Goal: Check status

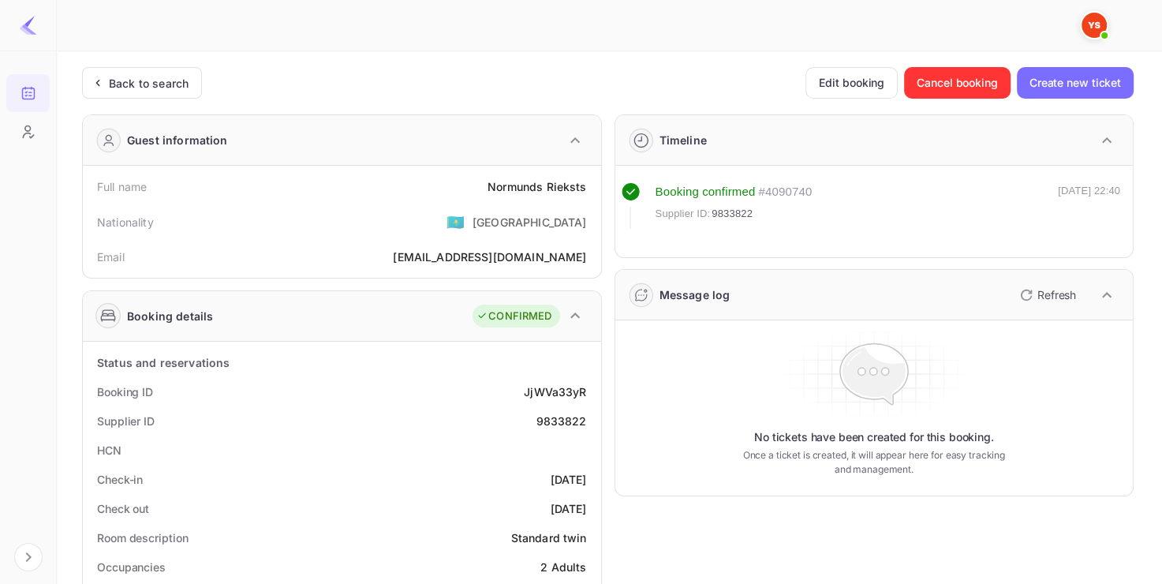
click at [163, 82] on div "Back to search" at bounding box center [149, 83] width 80 height 17
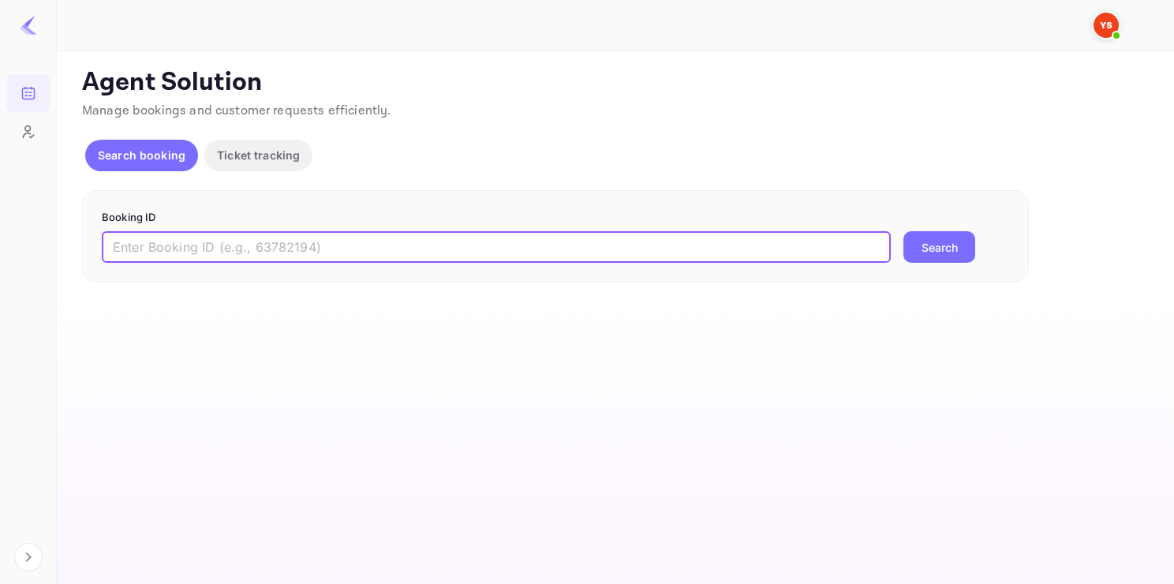
click at [332, 244] on input "text" at bounding box center [496, 247] width 789 height 32
paste input "9486288"
type input "9486288"
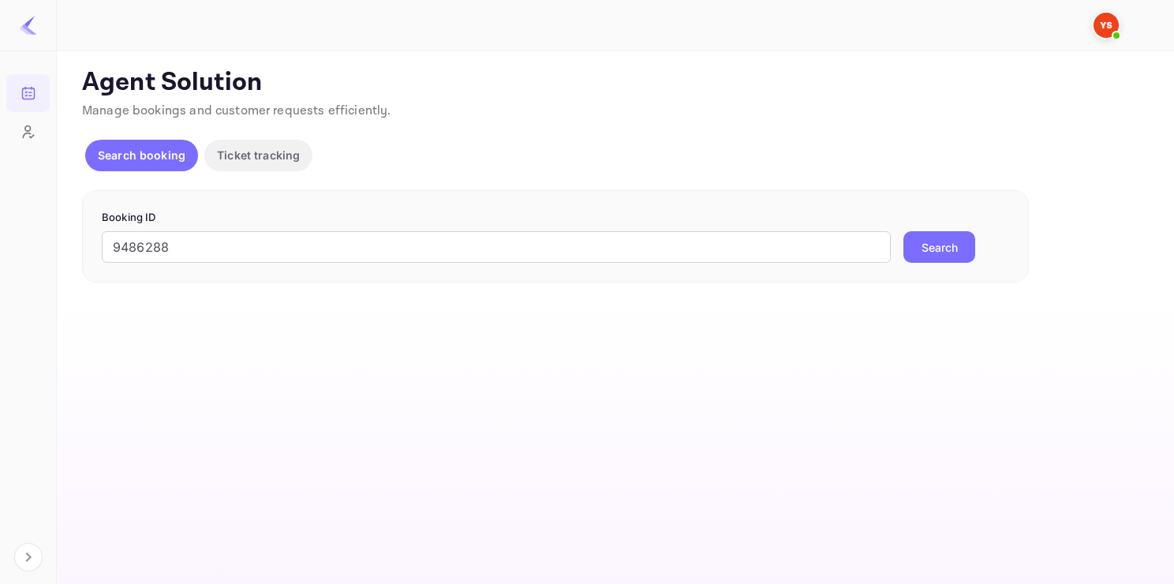
click at [921, 245] on button "Search" at bounding box center [939, 247] width 72 height 32
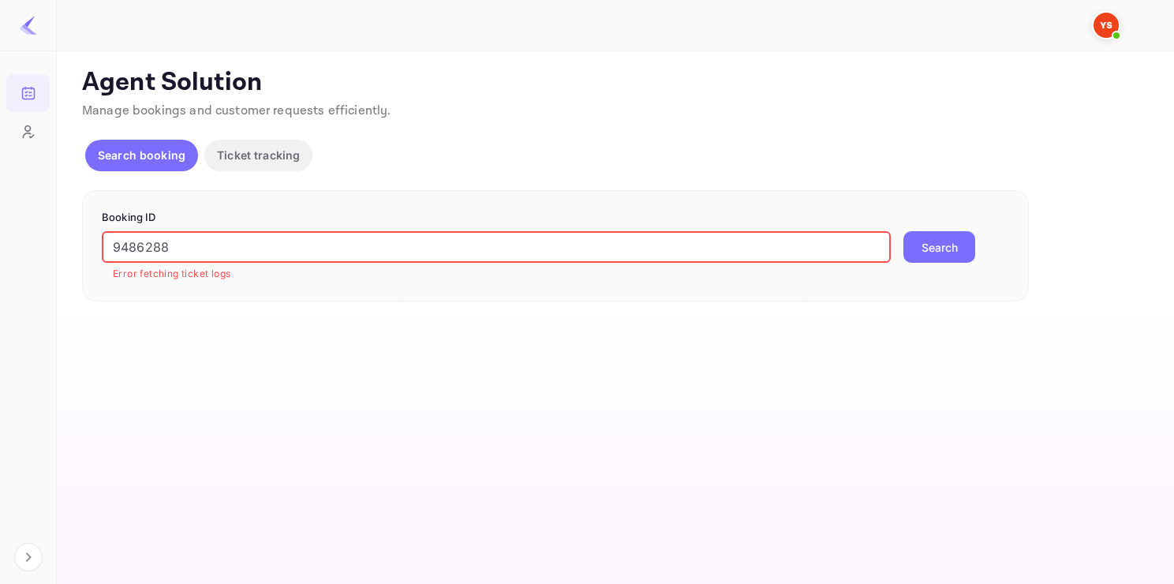
drag, startPoint x: 235, startPoint y: 243, endPoint x: 32, endPoint y: 241, distance: 203.6
click at [32, 241] on div "Bookings Customers Now you can check your travel website directly from the link…" at bounding box center [587, 292] width 1174 height 584
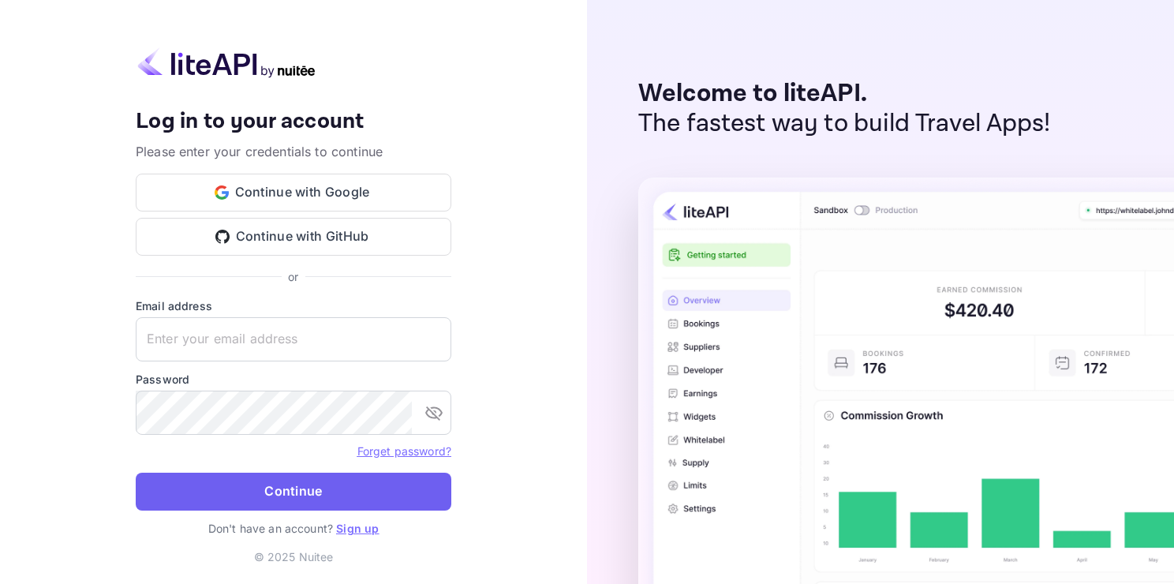
type input "adminpassword_support@yandex-team.ru"
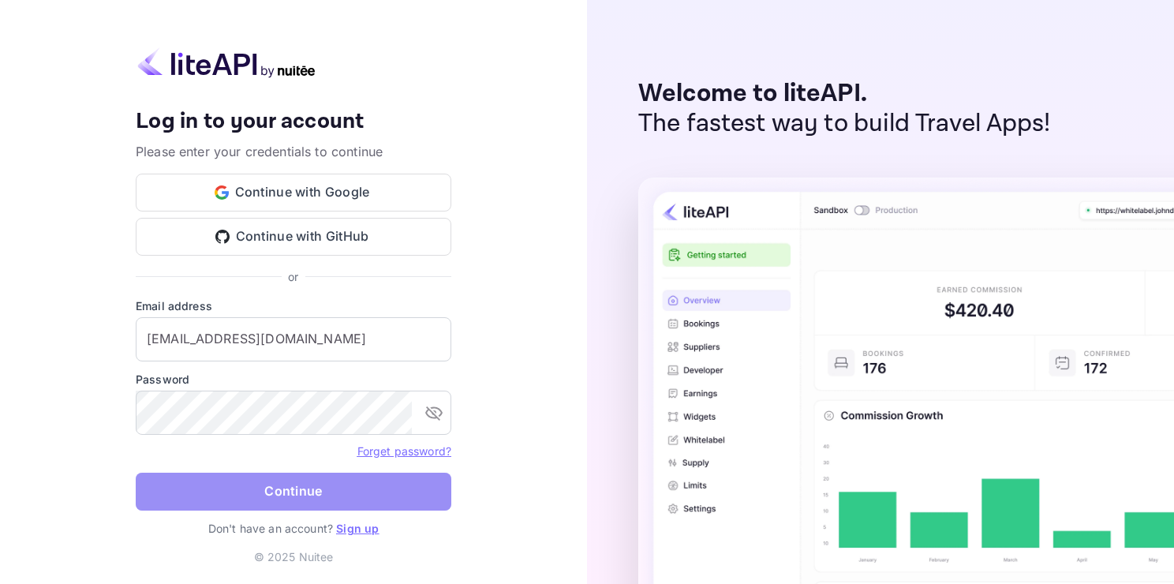
click at [312, 482] on button "Continue" at bounding box center [294, 492] width 316 height 38
